Goal: Transaction & Acquisition: Purchase product/service

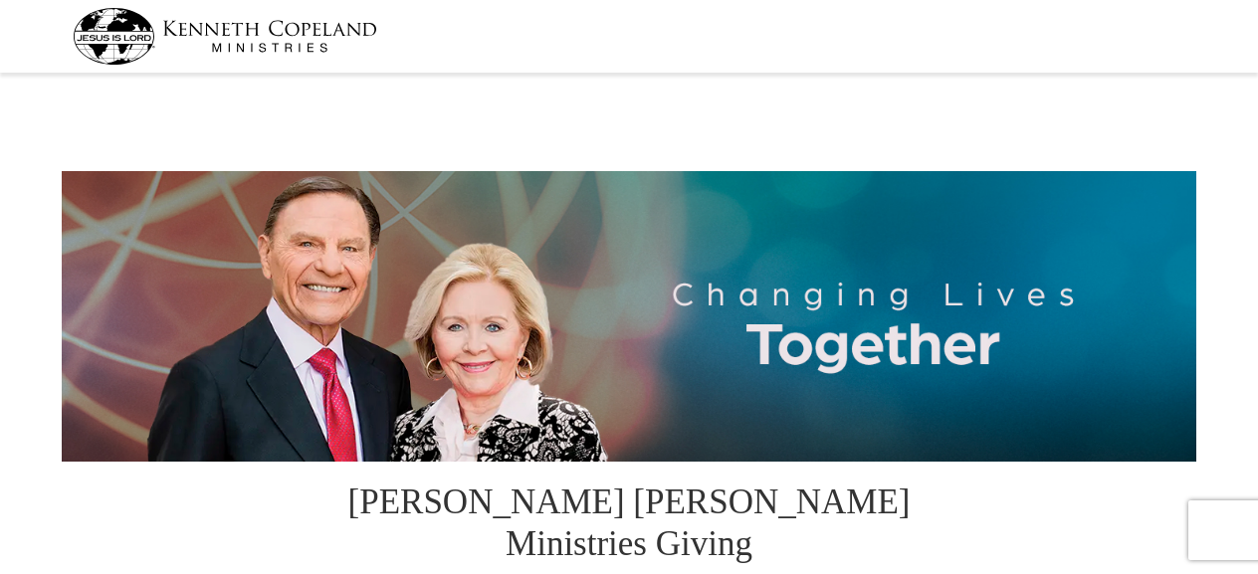
select select "VA"
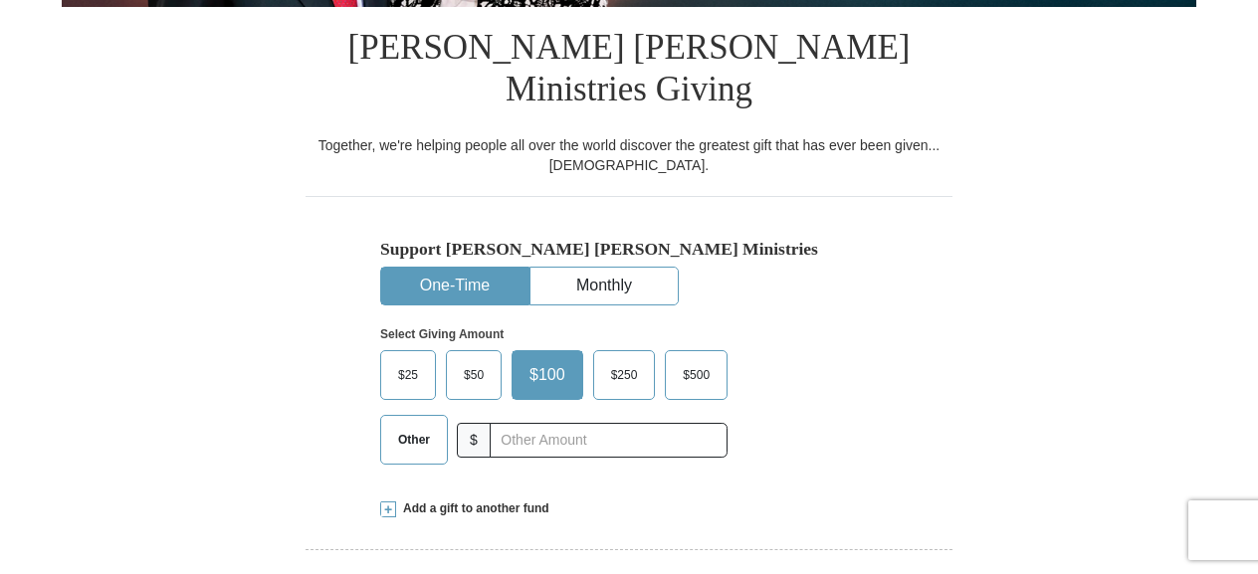
scroll to position [498, 0]
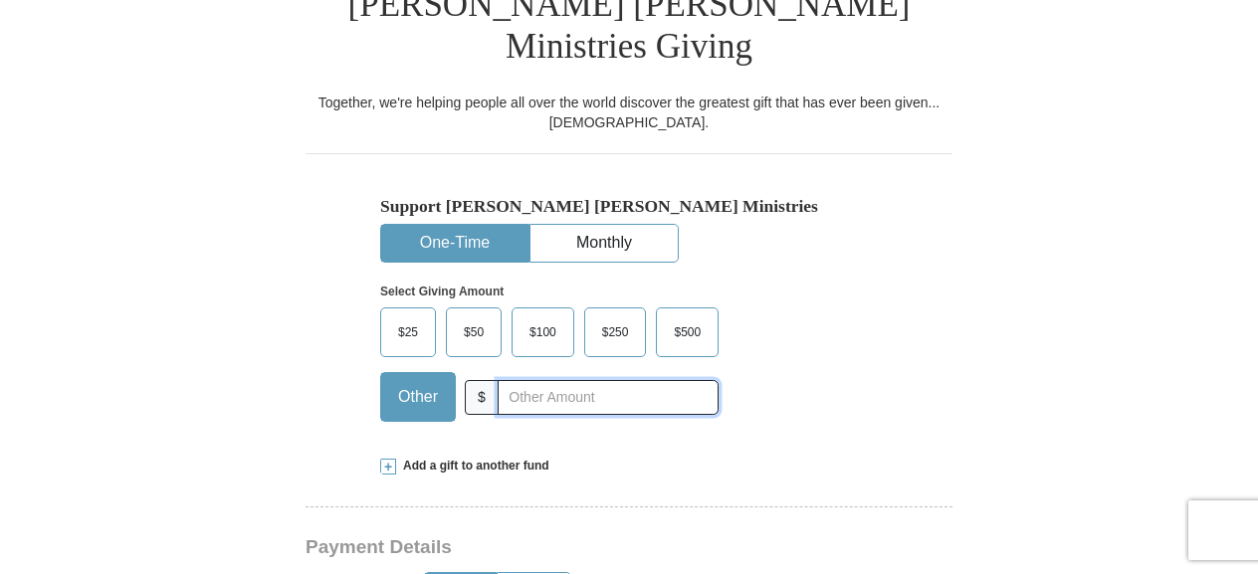
click at [565, 380] on input "text" at bounding box center [608, 397] width 221 height 35
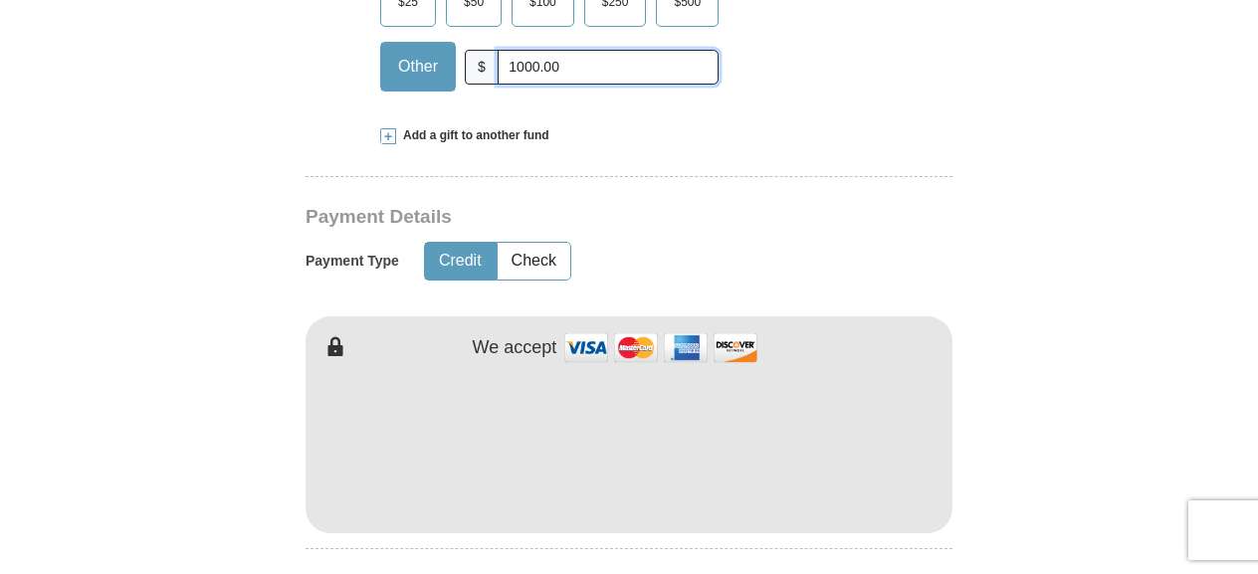
scroll to position [896, 0]
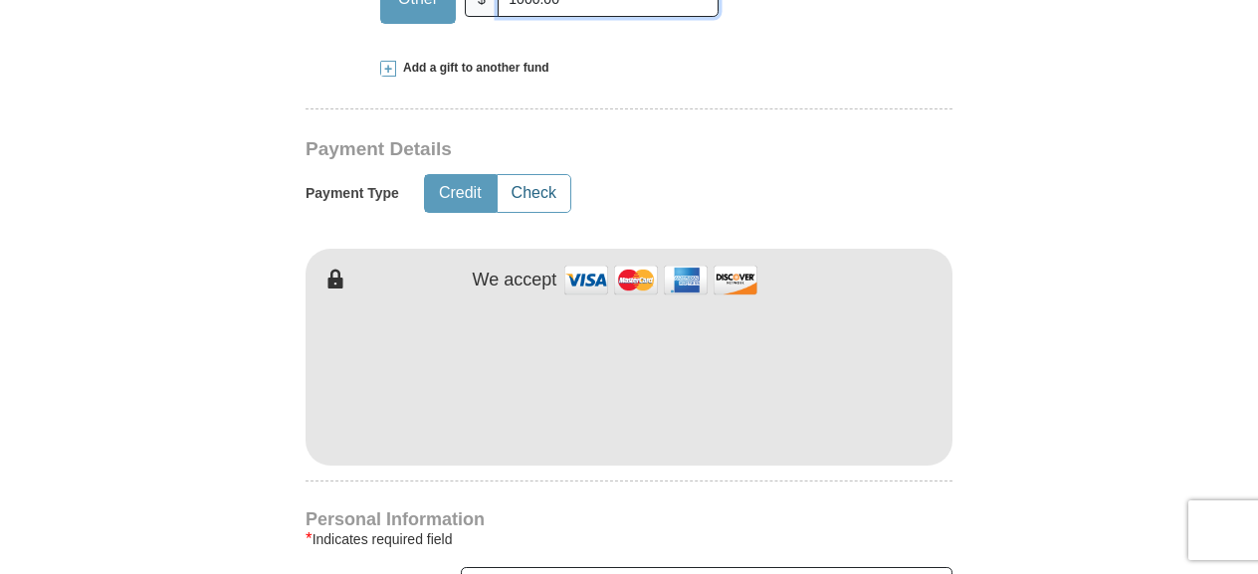
type input "1000.00"
click at [545, 175] on button "Check" at bounding box center [534, 193] width 73 height 37
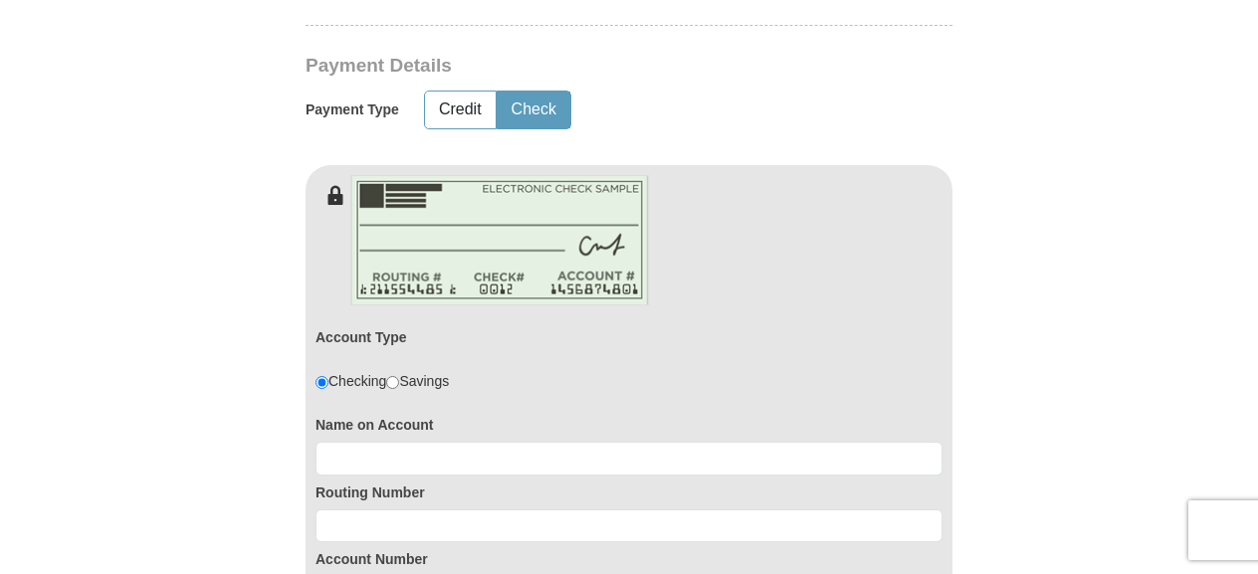
scroll to position [1095, 0]
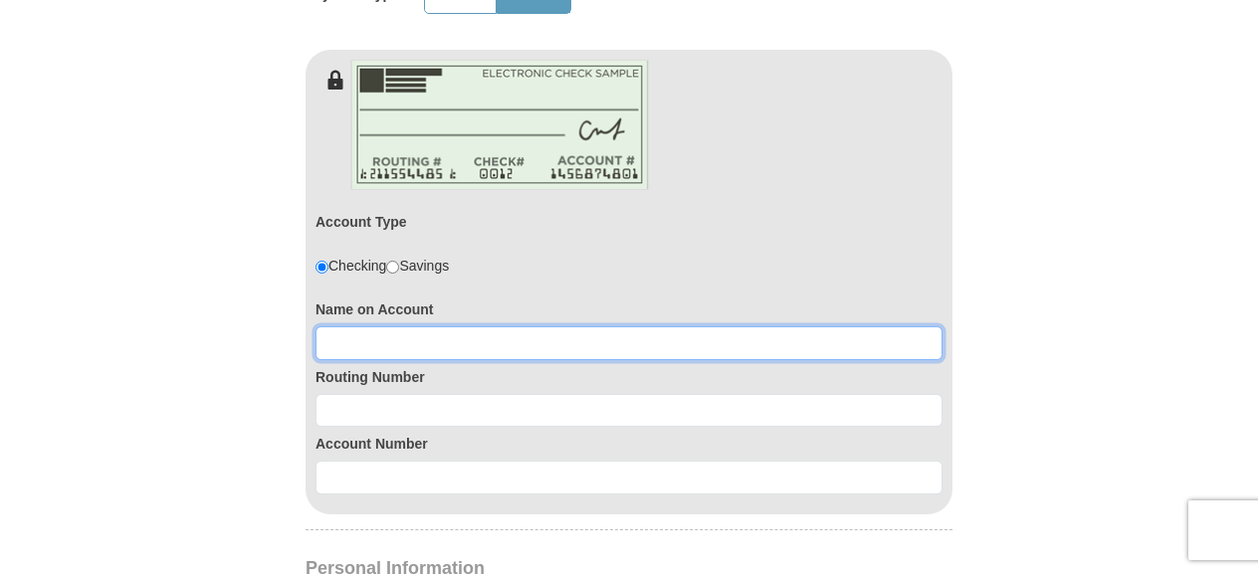
click at [484, 326] on input at bounding box center [629, 343] width 627 height 34
type input "[PERSON_NAME]"
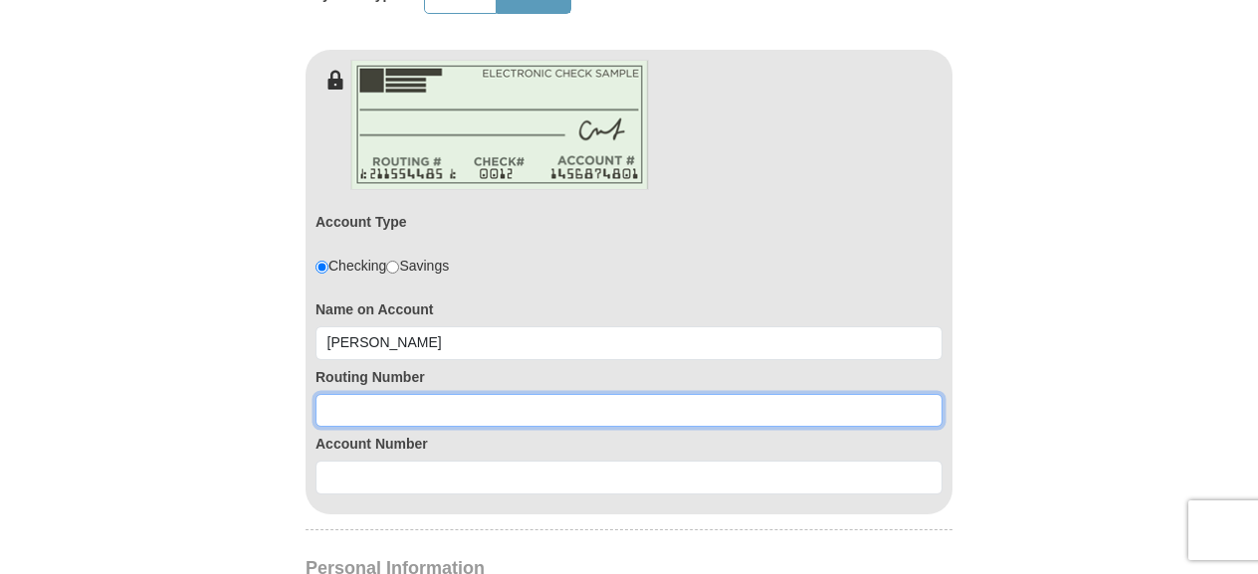
click at [456, 394] on input at bounding box center [629, 411] width 627 height 34
type input "055002707"
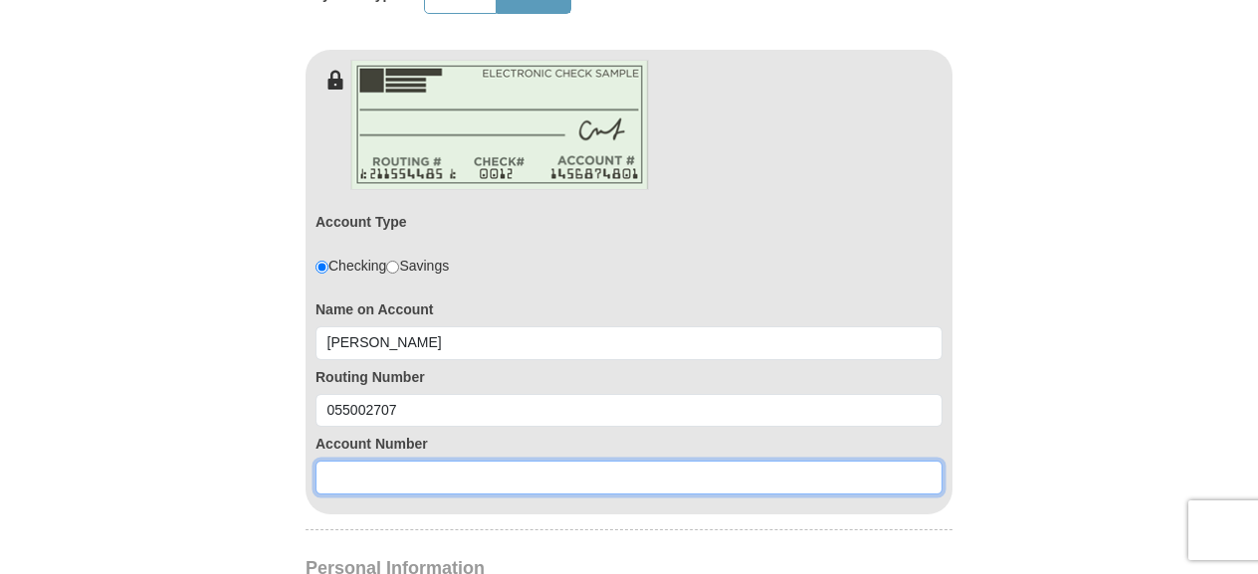
click at [473, 461] on input at bounding box center [629, 478] width 627 height 34
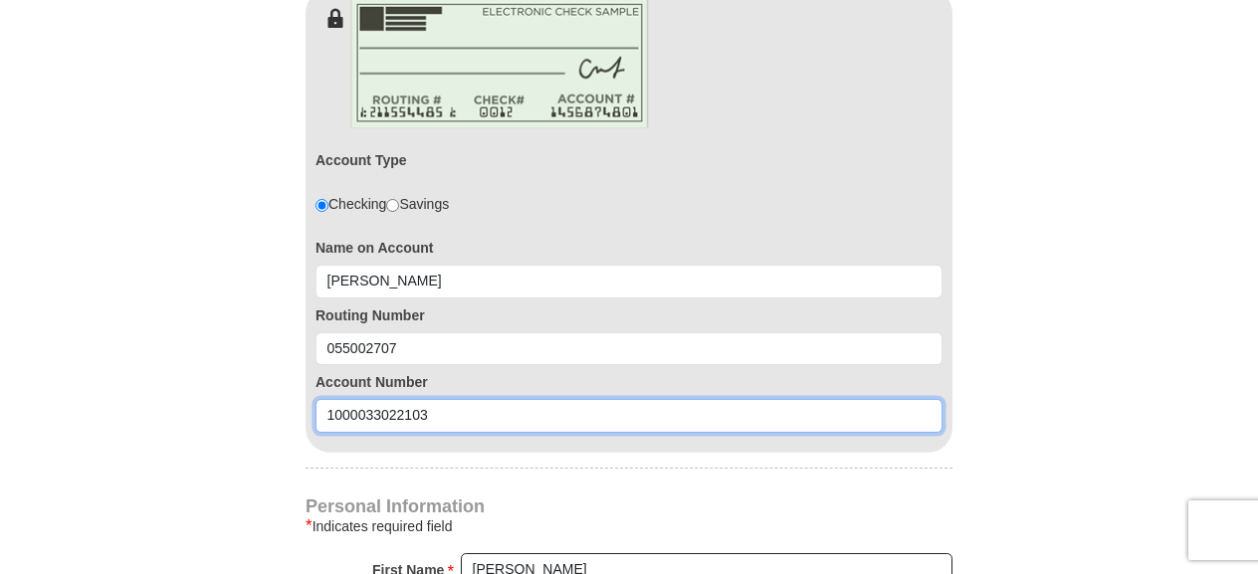
scroll to position [1294, 0]
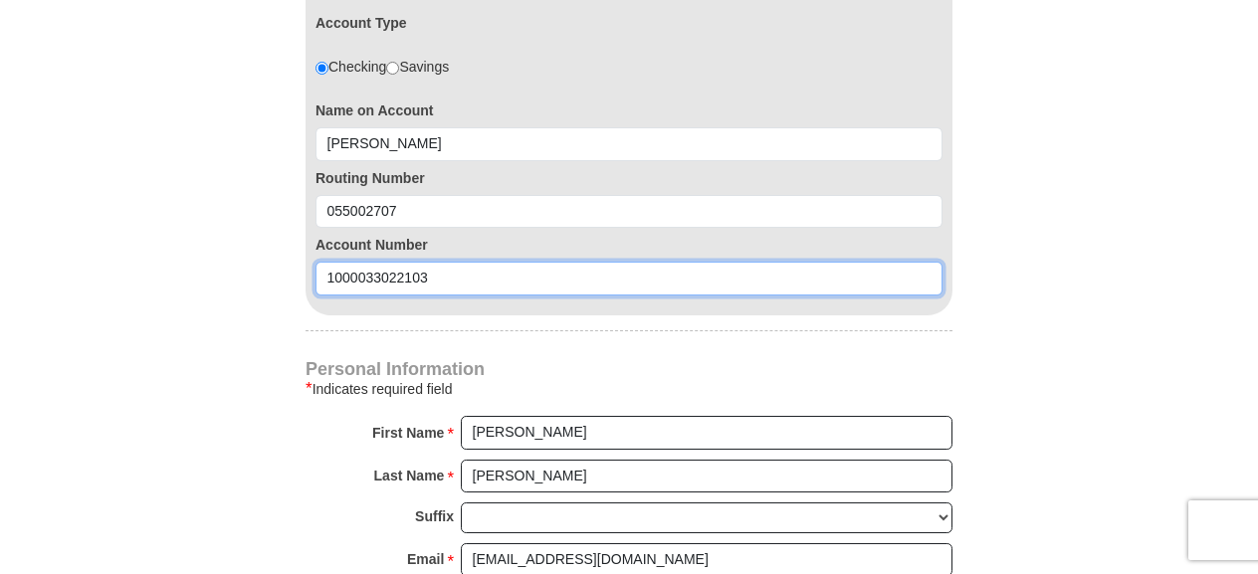
type input "1000033022103"
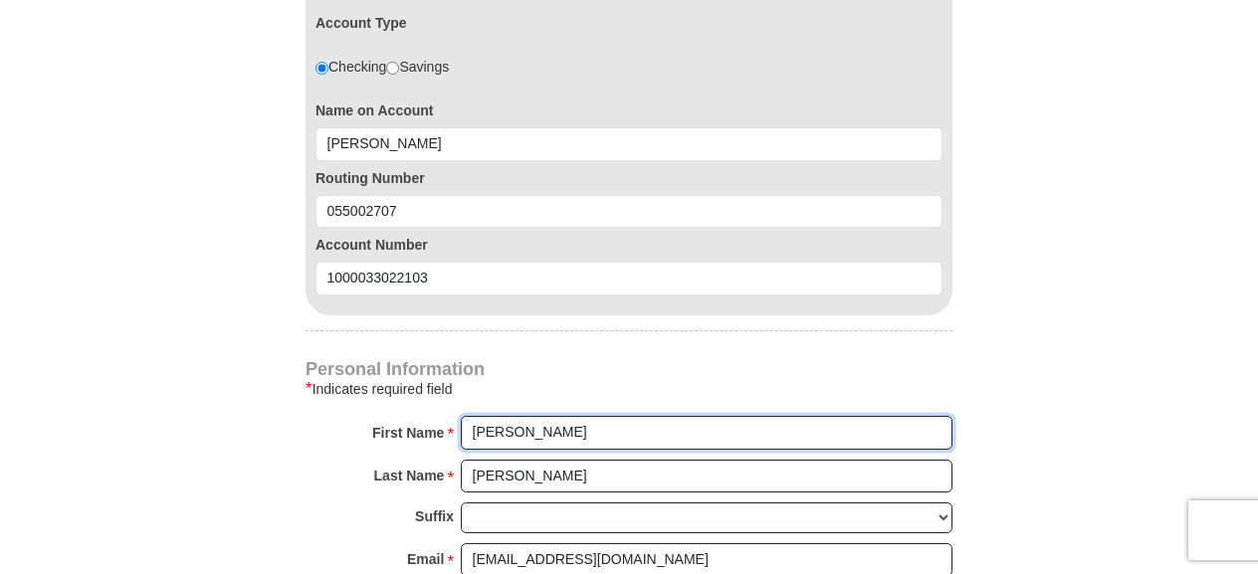
click at [517, 416] on input "[PERSON_NAME]" at bounding box center [707, 433] width 492 height 34
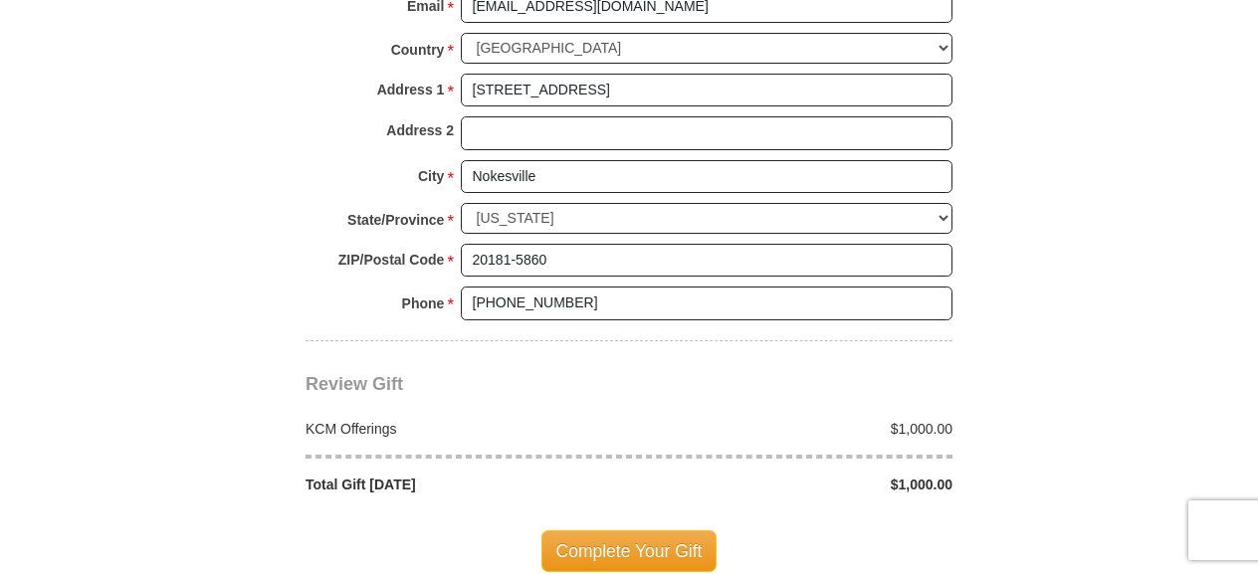
scroll to position [1891, 0]
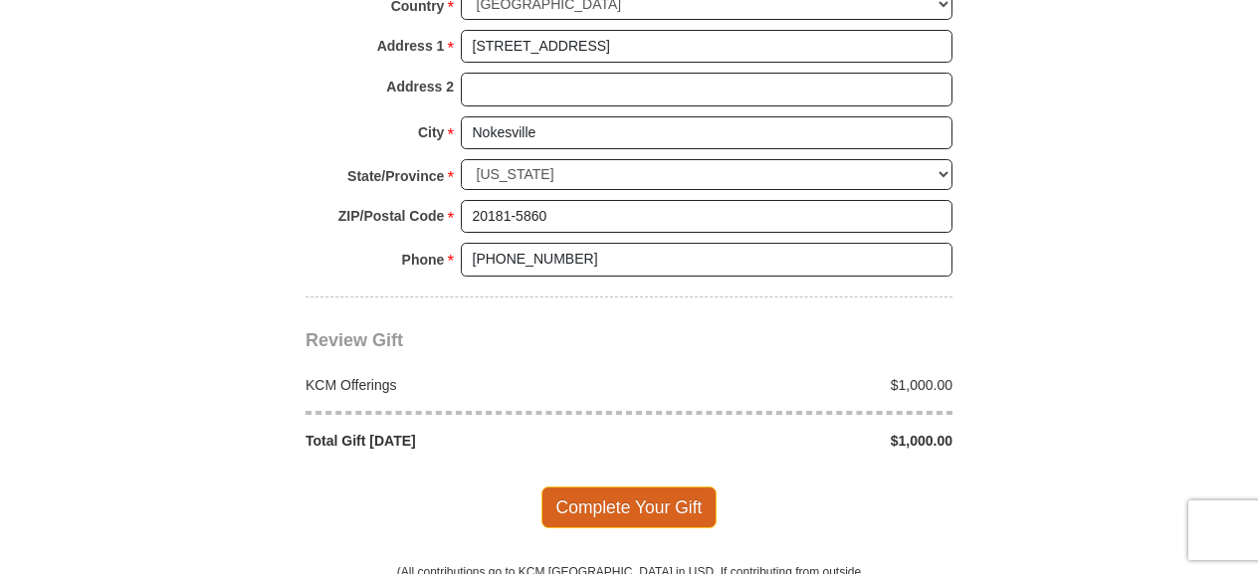
type input "[PERSON_NAME]"
click at [623, 487] on span "Complete Your Gift" at bounding box center [629, 508] width 176 height 42
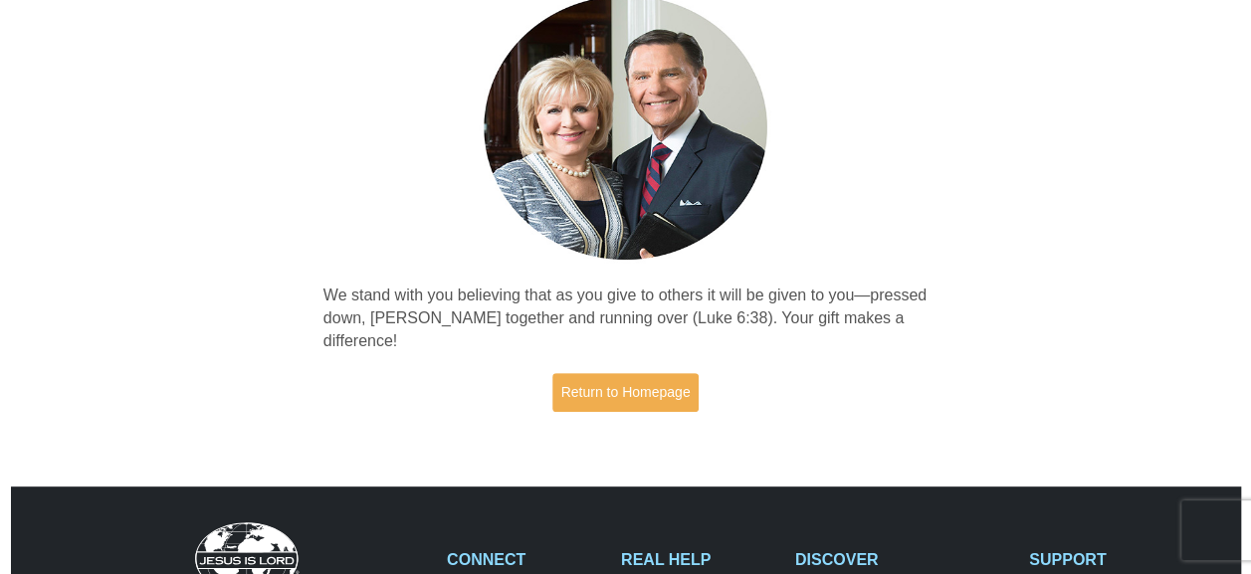
scroll to position [199, 0]
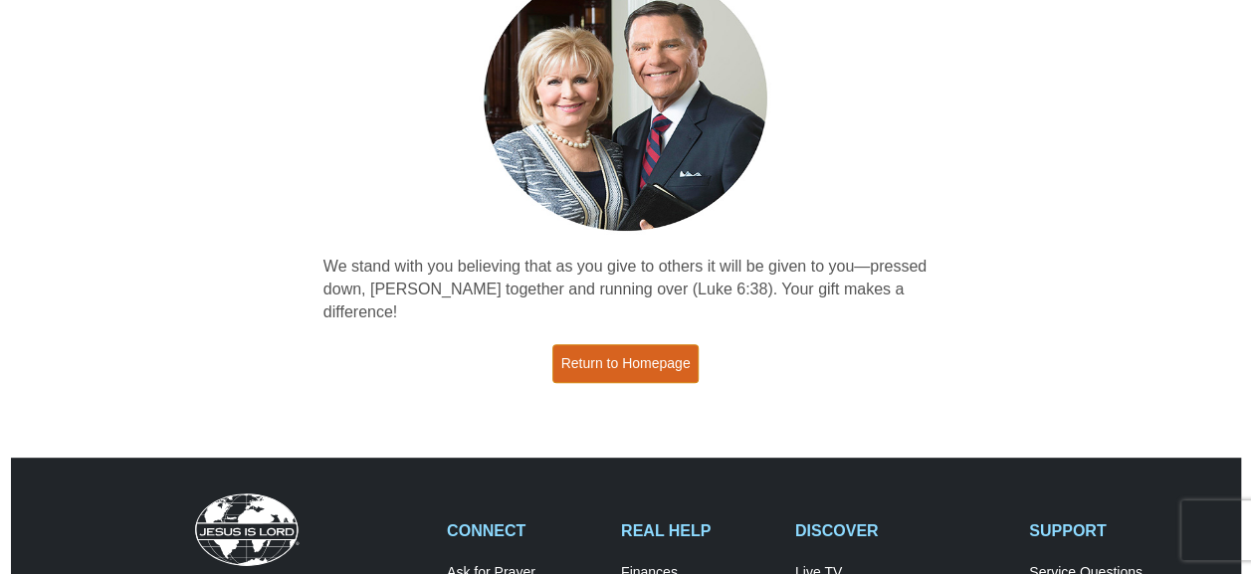
click at [644, 347] on link "Return to Homepage" at bounding box center [625, 363] width 147 height 39
